Goal: Check status

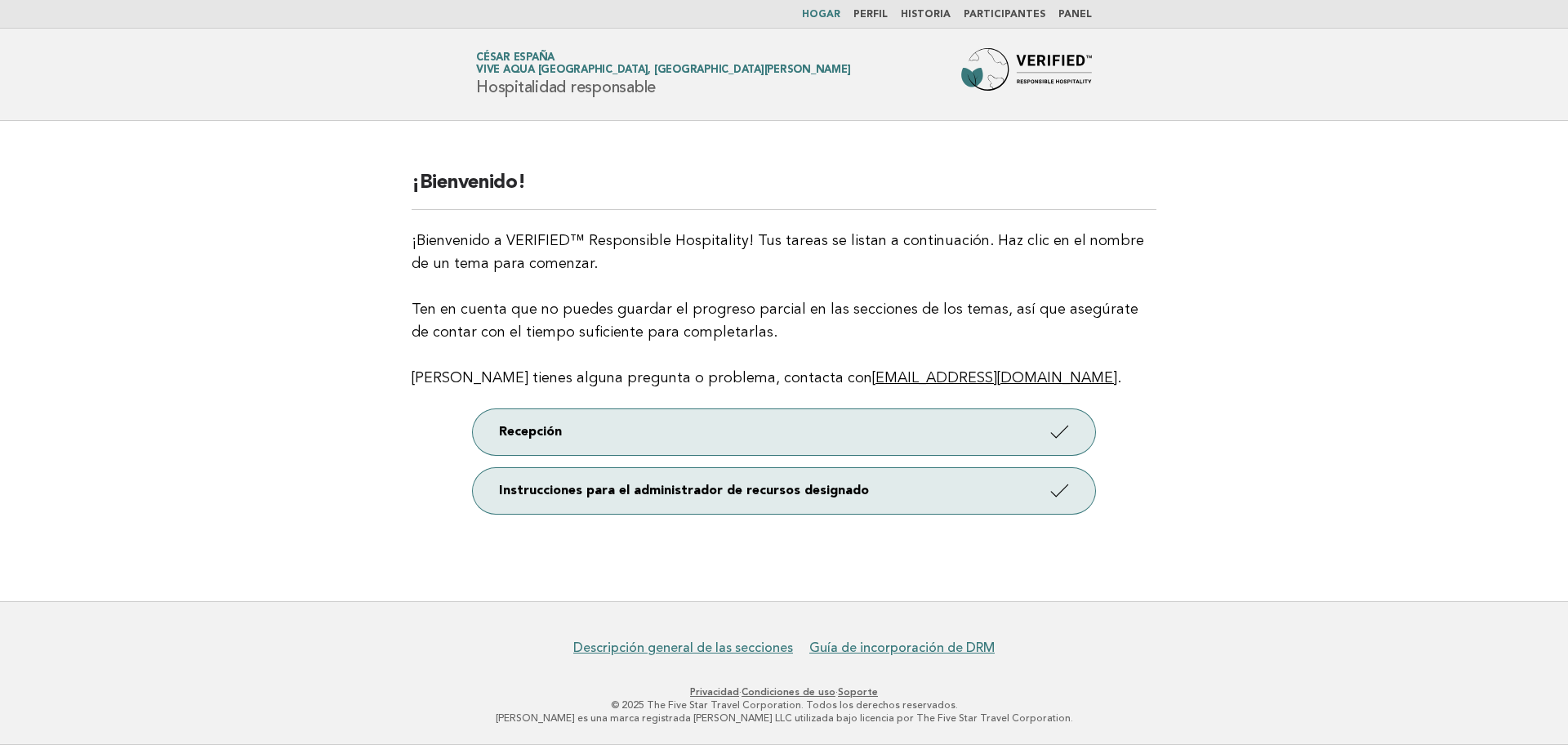
click at [1234, 348] on main "¡Bienvenido! ¡Bienvenido a VERIFIED™ Responsible Hospitality! Tus tareas se lis…" at bounding box center [784, 361] width 1568 height 481
click at [1095, 9] on ul "Hogar Perfil Historia Participantes Panel" at bounding box center [784, 14] width 661 height 13
click at [1073, 12] on font "Panel" at bounding box center [1075, 14] width 33 height 10
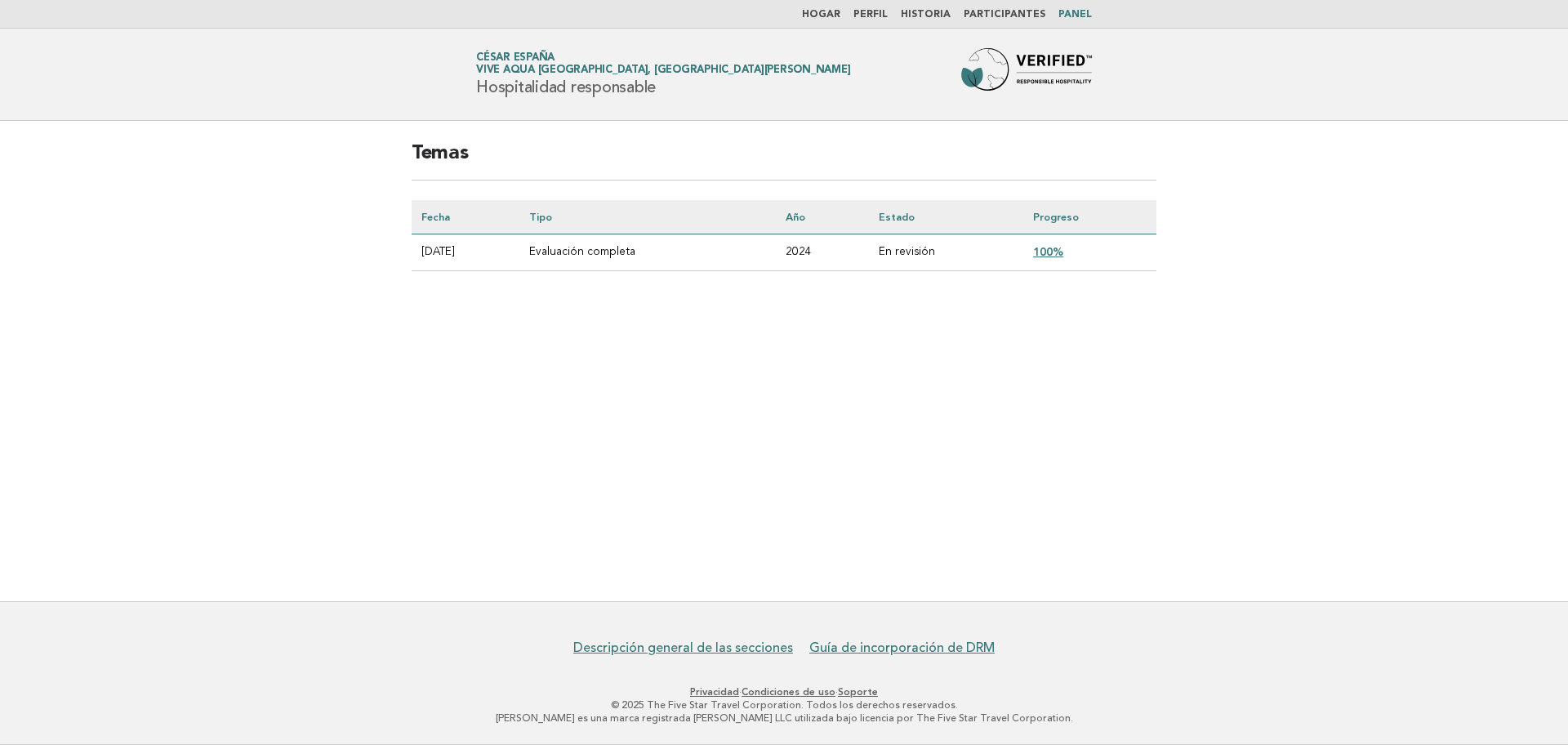
click at [1063, 245] on font "100%" at bounding box center [1048, 251] width 30 height 13
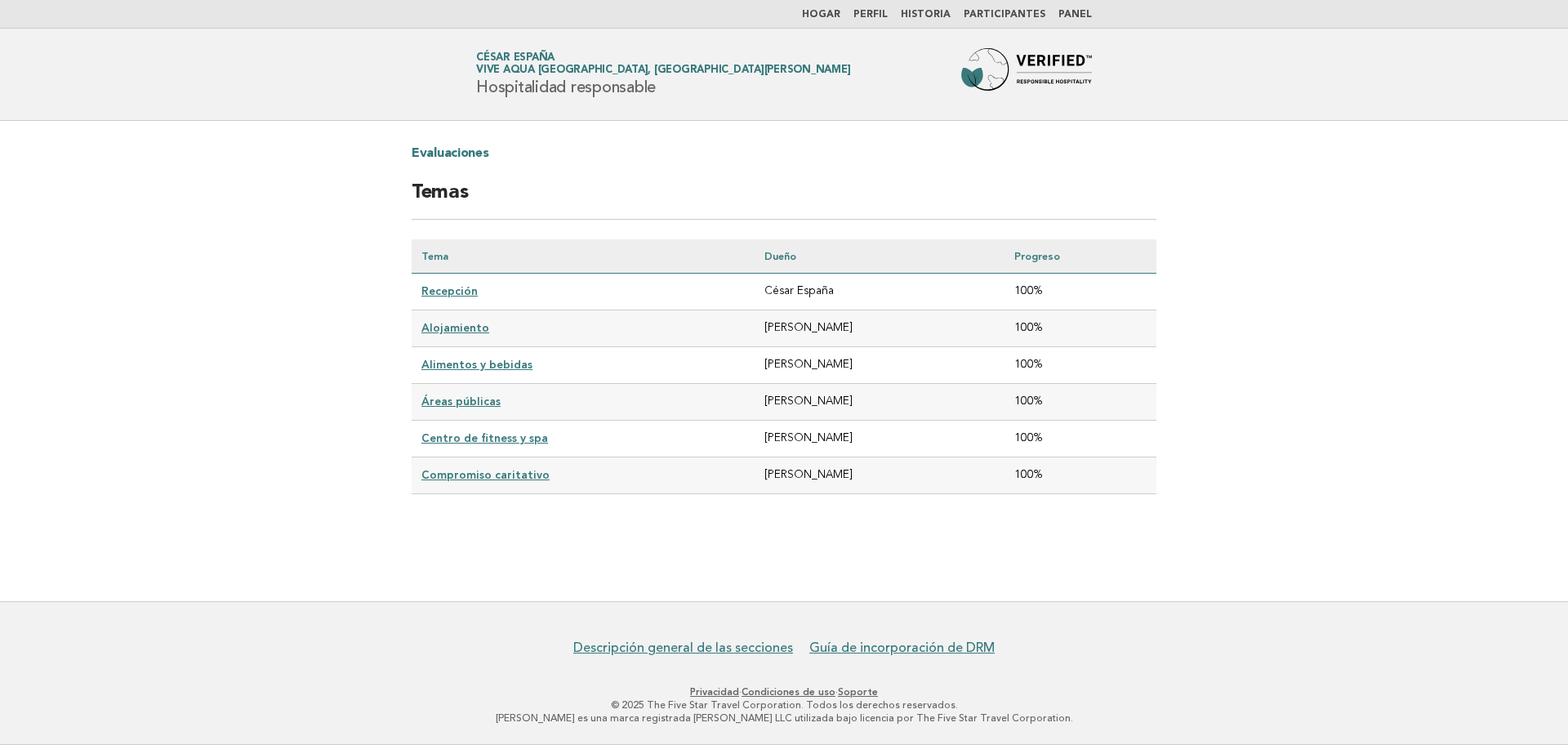
click at [1268, 507] on main "Evaluaciones Temas Tema Dueño Progreso Recepción César España 100% Alojamiento …" at bounding box center [784, 361] width 1568 height 481
